Goal: Transaction & Acquisition: Subscribe to service/newsletter

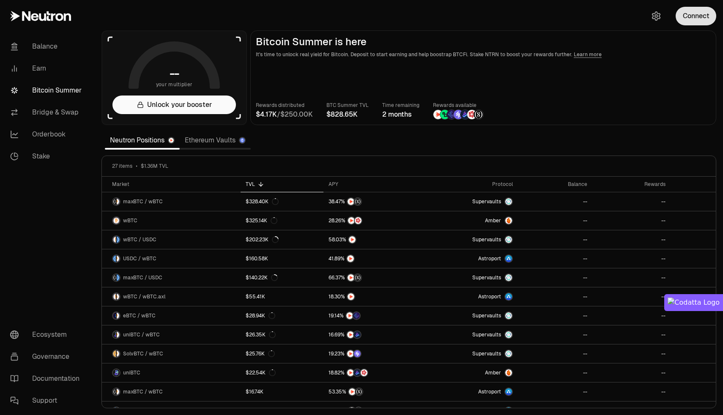
click at [688, 20] on button "Connect" at bounding box center [695, 16] width 41 height 19
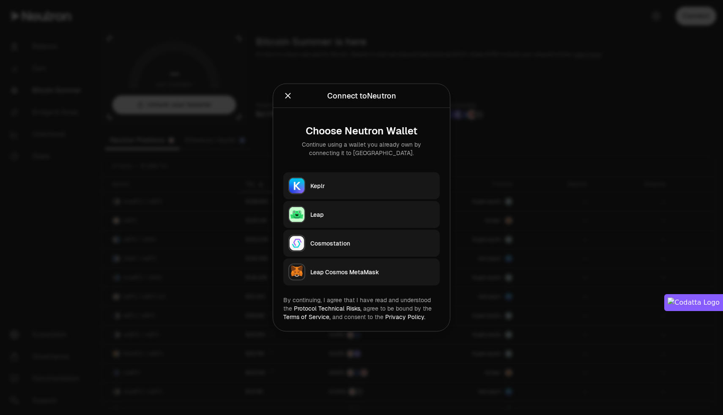
click at [341, 185] on div "Keplr" at bounding box center [372, 186] width 124 height 8
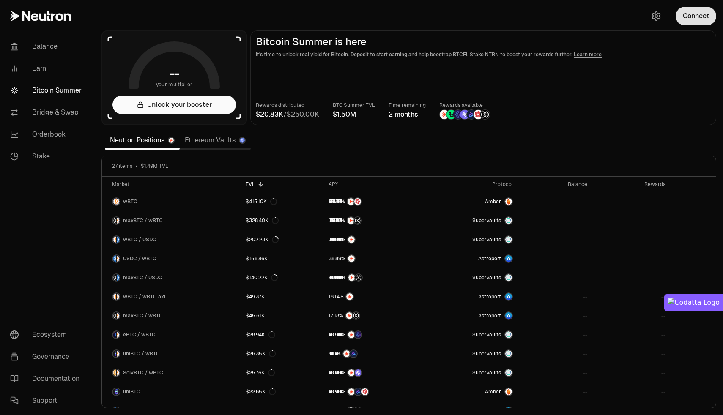
click at [697, 22] on button "Connect" at bounding box center [695, 16] width 41 height 19
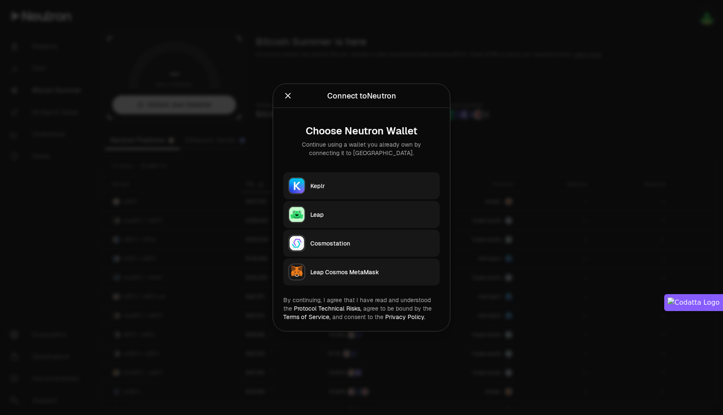
click at [284, 98] on icon "Close" at bounding box center [287, 95] width 9 height 9
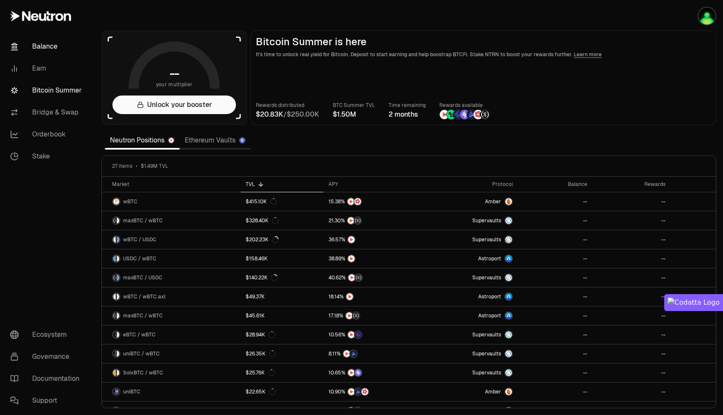
click at [41, 48] on link "Balance" at bounding box center [47, 47] width 88 height 22
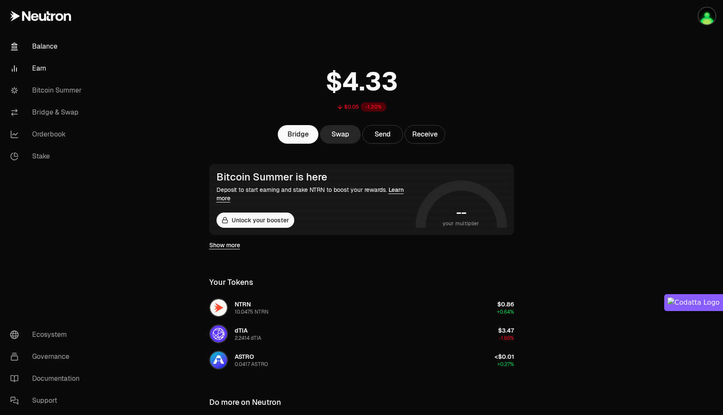
click at [39, 70] on link "Earn" at bounding box center [47, 68] width 88 height 22
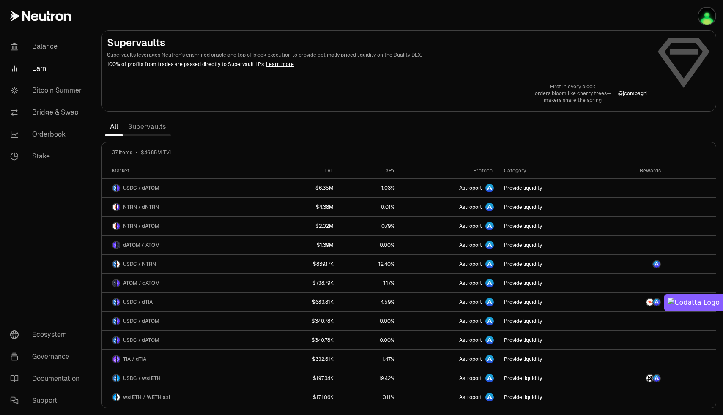
click at [151, 128] on link "Supervaults" at bounding box center [147, 126] width 48 height 17
